Goal: Task Accomplishment & Management: Manage account settings

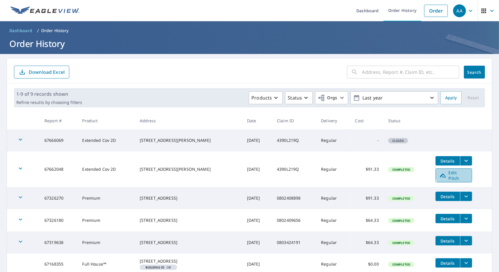
click at [451, 171] on span "Edit Pitch" at bounding box center [453, 175] width 29 height 11
click at [488, 12] on icon "button" at bounding box center [491, 10] width 7 height 7
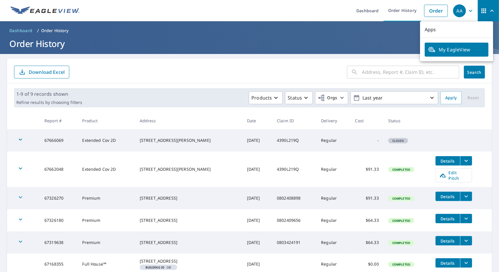
click at [469, 12] on icon "button" at bounding box center [470, 10] width 7 height 7
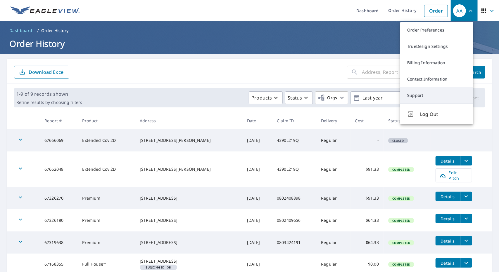
click at [440, 94] on link "Support" at bounding box center [436, 95] width 73 height 16
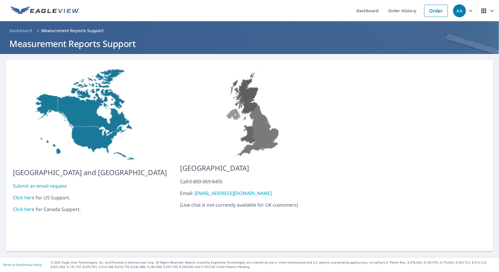
click at [25, 195] on link "Click here" at bounding box center [24, 198] width 22 height 6
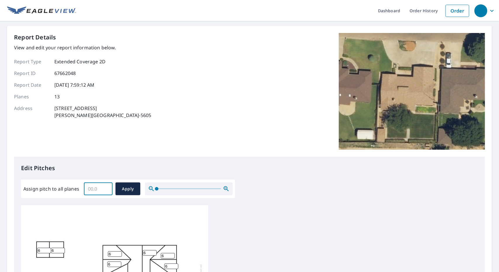
click at [96, 189] on input "Assign pitch to all planes" at bounding box center [98, 189] width 29 height 16
click at [105, 188] on input "0.1" at bounding box center [98, 189] width 29 height 16
click at [105, 188] on input "0.2" at bounding box center [98, 189] width 29 height 16
click at [105, 188] on input "0.3" at bounding box center [98, 189] width 29 height 16
click at [105, 188] on input "0.4" at bounding box center [98, 189] width 29 height 16
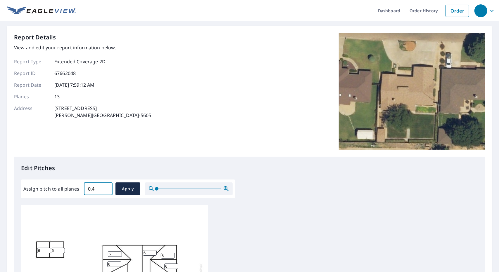
drag, startPoint x: 98, startPoint y: 188, endPoint x: 48, endPoint y: 186, distance: 49.7
click at [50, 186] on div "Assign pitch to all planes 0.4 ​ Apply" at bounding box center [127, 189] width 209 height 13
type input "2.0"
click at [127, 192] on span "Apply" at bounding box center [127, 189] width 15 height 7
type input "2.0"
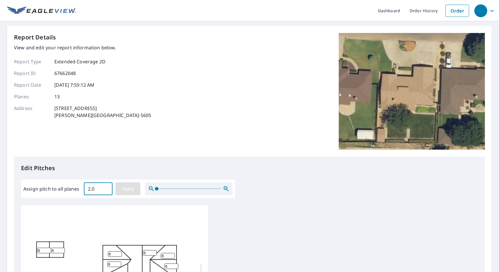
type input "2.0"
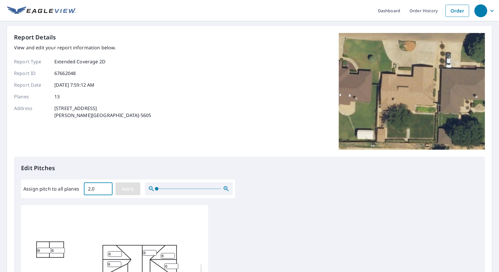
type input "2.0"
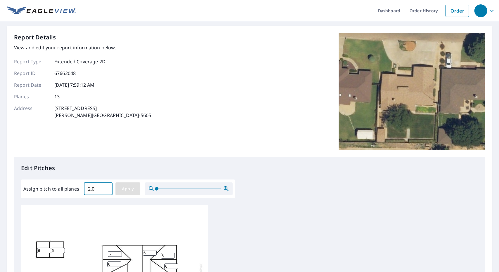
type input "2.0"
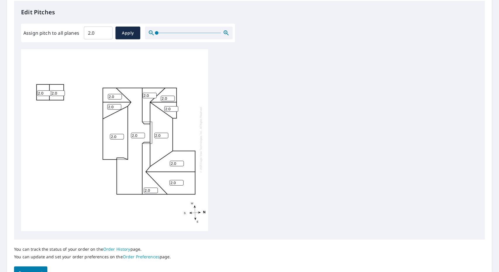
scroll to position [190, 0]
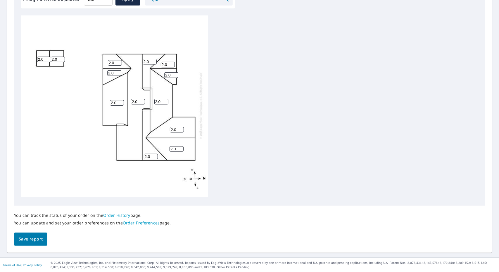
click at [35, 238] on span "Save report" at bounding box center [31, 239] width 24 height 7
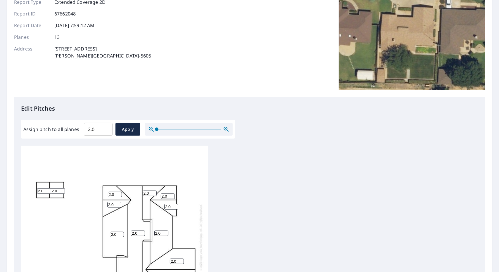
scroll to position [0, 0]
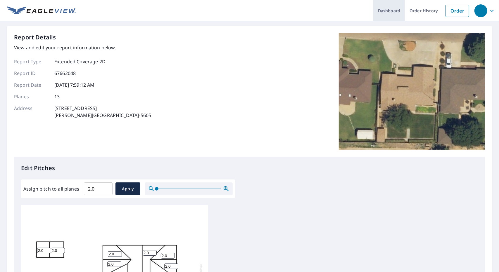
click at [387, 13] on link "Dashboard" at bounding box center [389, 10] width 32 height 21
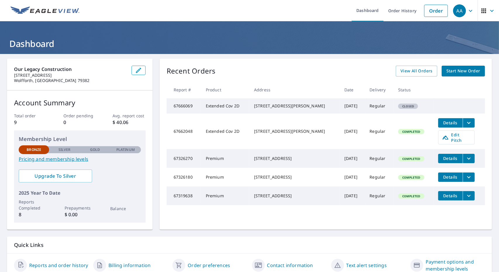
click at [444, 126] on span "Details" at bounding box center [451, 123] width 18 height 6
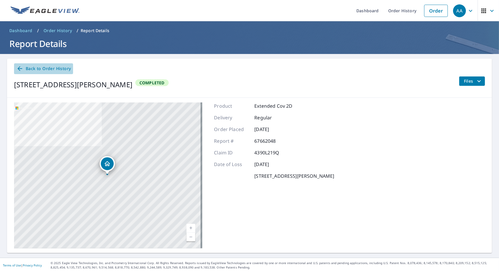
click at [58, 69] on span "Back to Order History" at bounding box center [43, 68] width 54 height 7
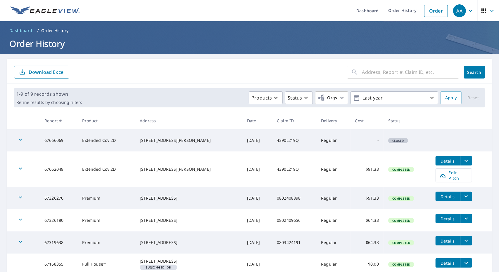
click at [175, 65] on div "​ Search Download Excel" at bounding box center [249, 71] width 485 height 25
click at [359, 12] on link "Dashboard" at bounding box center [368, 10] width 32 height 21
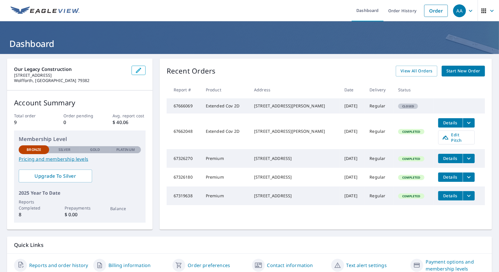
click at [465, 127] on icon "filesDropdownBtn-67662048" at bounding box center [468, 123] width 7 height 7
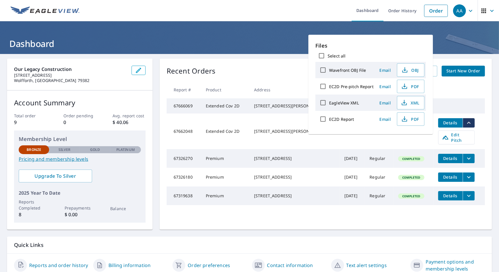
click at [483, 110] on div "Recent Orders View All Orders Start New Order Report # Product Address Date Del…" at bounding box center [326, 144] width 332 height 171
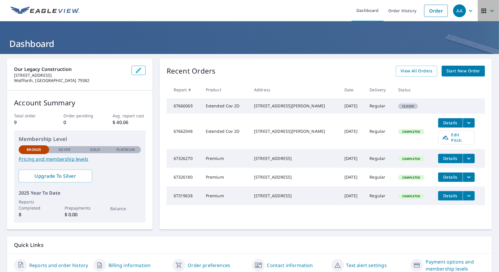
click at [482, 13] on icon "button" at bounding box center [483, 10] width 7 height 7
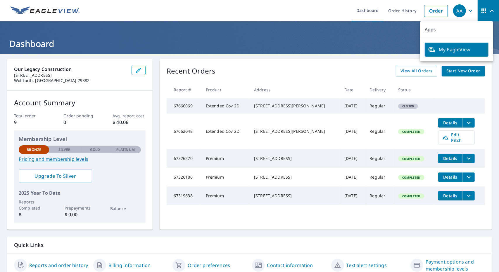
click at [467, 11] on icon "button" at bounding box center [470, 10] width 7 height 7
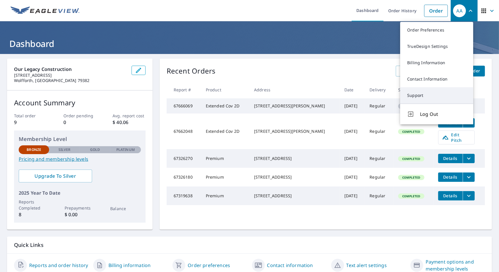
click at [414, 98] on link "Support" at bounding box center [436, 95] width 73 height 16
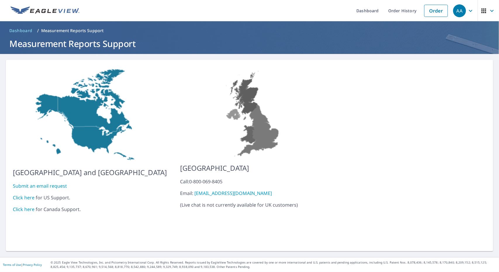
click at [27, 195] on link "Click here" at bounding box center [24, 198] width 22 height 6
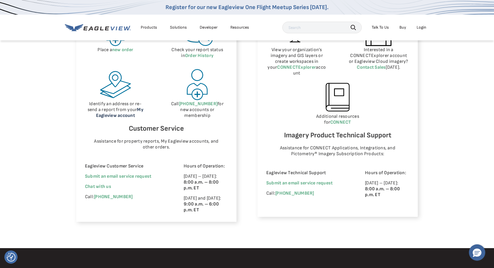
scroll to position [321, 0]
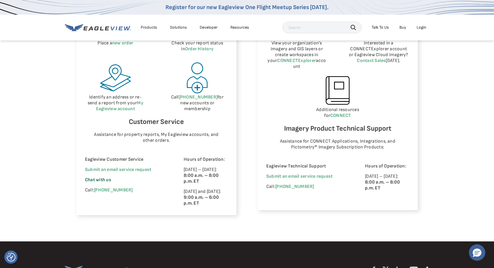
click at [106, 179] on span "Chat with us" at bounding box center [98, 180] width 26 height 6
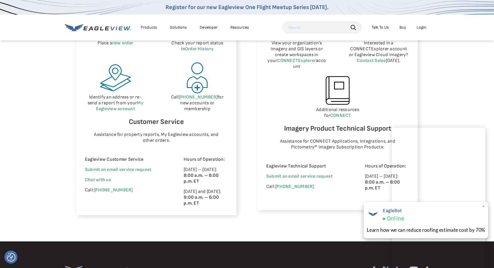
click at [484, 204] on span "×" at bounding box center [483, 206] width 3 height 6
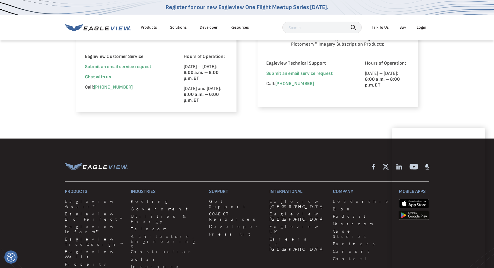
scroll to position [384, 0]
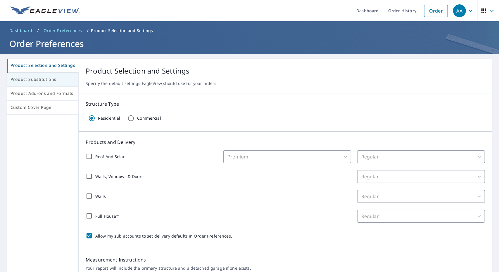
click at [20, 81] on span "Product Substitutions" at bounding box center [43, 79] width 64 height 7
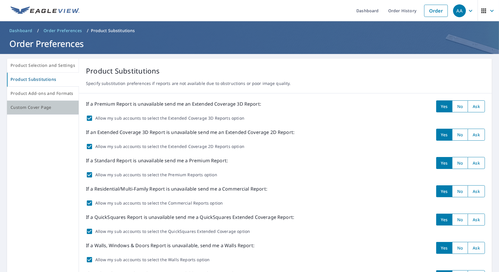
click at [49, 108] on span "Custom Cover Page" at bounding box center [43, 107] width 65 height 7
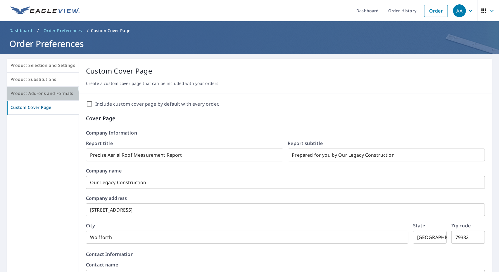
click at [40, 97] on span "Product Add-ons and Formats" at bounding box center [43, 93] width 65 height 7
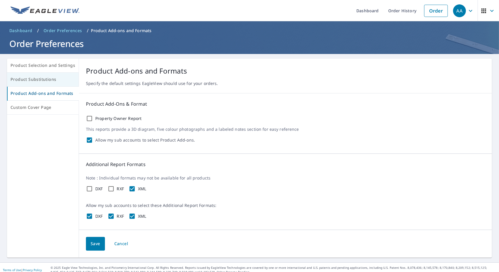
click at [39, 83] on span "Product Substitutions" at bounding box center [43, 79] width 65 height 7
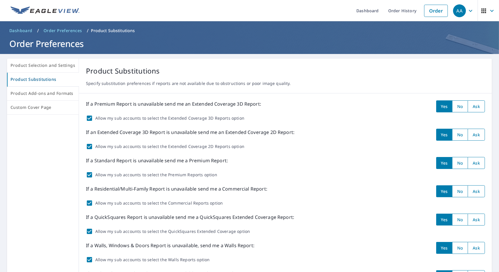
click at [470, 107] on input "radio" at bounding box center [476, 107] width 17 height 12
radio input "true"
click at [475, 133] on input "radio" at bounding box center [476, 135] width 17 height 12
radio input "true"
drag, startPoint x: 473, startPoint y: 159, endPoint x: 474, endPoint y: 164, distance: 5.1
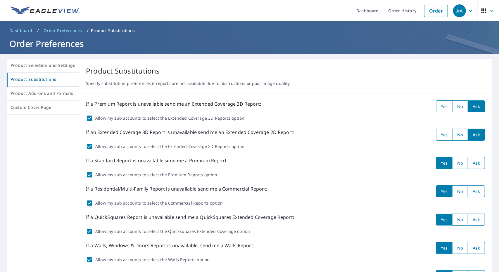
click at [473, 159] on input "radio" at bounding box center [476, 163] width 17 height 12
radio input "true"
click at [474, 192] on input "radio" at bounding box center [476, 192] width 17 height 12
radio input "true"
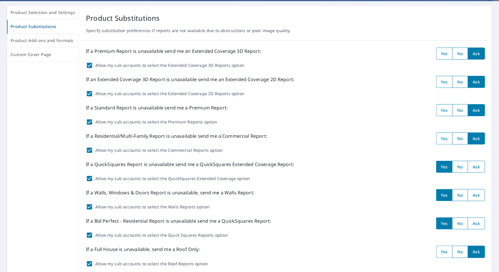
scroll to position [58, 0]
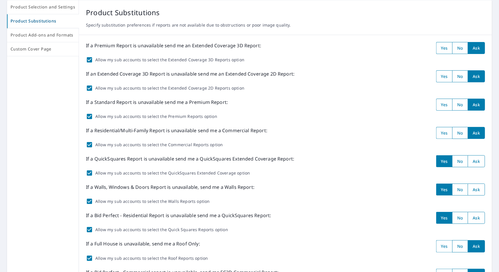
click at [473, 162] on input "radio" at bounding box center [476, 161] width 17 height 12
radio input "true"
click at [475, 188] on input "radio" at bounding box center [476, 190] width 17 height 12
radio input "true"
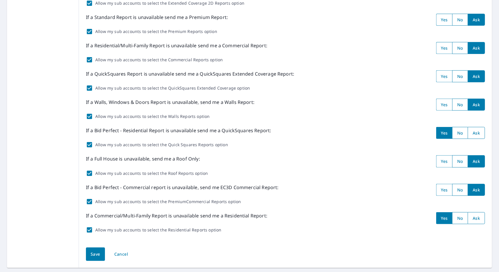
scroll to position [146, 0]
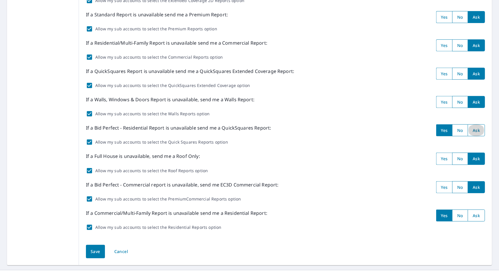
drag, startPoint x: 473, startPoint y: 130, endPoint x: 474, endPoint y: 212, distance: 82.7
click at [473, 131] on input "radio" at bounding box center [476, 130] width 17 height 12
radio input "true"
click at [476, 212] on input "radio" at bounding box center [476, 216] width 17 height 12
radio input "true"
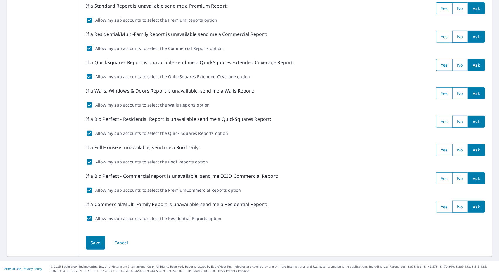
scroll to position [157, 0]
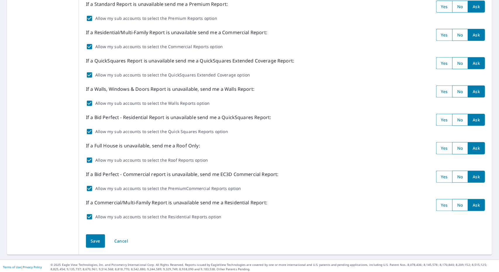
click at [87, 243] on button "Save" at bounding box center [95, 242] width 19 height 14
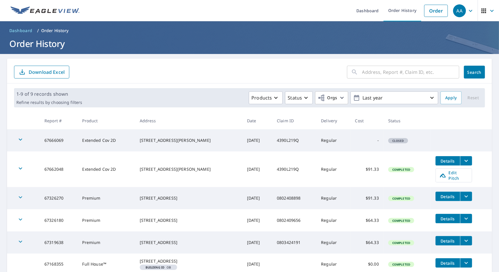
click at [463, 162] on icon "filesDropdownBtn-67662048" at bounding box center [466, 161] width 7 height 7
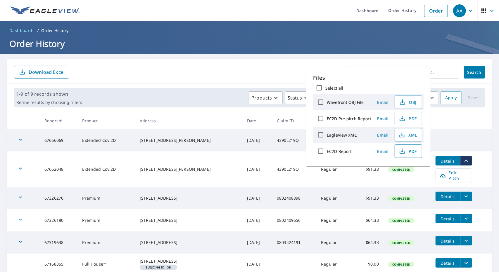
click at [413, 150] on span "PDF" at bounding box center [407, 151] width 19 height 7
